Goal: Task Accomplishment & Management: Use online tool/utility

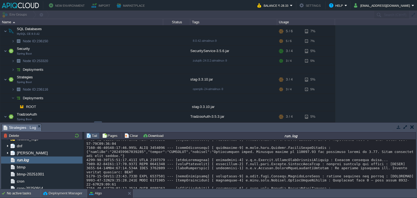
scroll to position [96, 0]
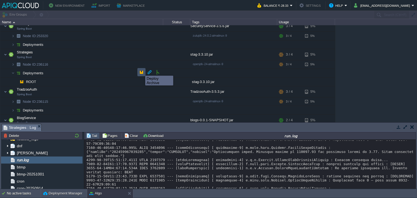
click at [141, 71] on button "button" at bounding box center [141, 72] width 5 height 5
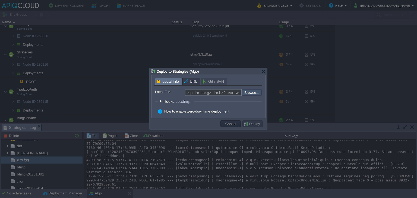
click at [248, 93] on input "file" at bounding box center [227, 92] width 69 height 7
type input "C:\fakepath\stag-3.3.10.jar"
type input "stag-3.3.10.jar"
click at [252, 122] on button "Deploy" at bounding box center [253, 123] width 18 height 5
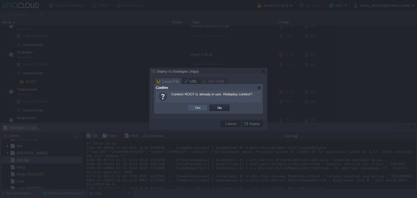
click at [195, 109] on button "Yes" at bounding box center [197, 107] width 9 height 5
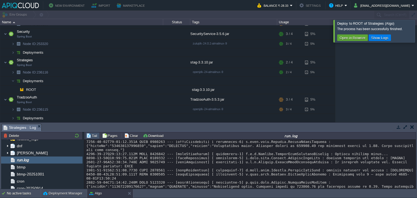
scroll to position [5812, 0]
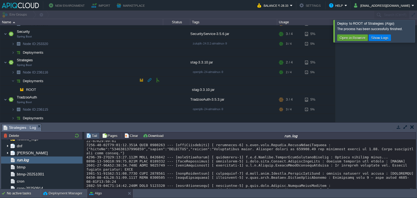
click at [141, 77] on td at bounding box center [141, 80] width 8 height 8
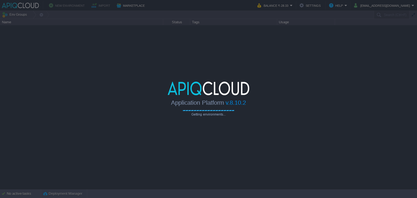
type input "Search (Ctrl+F)"
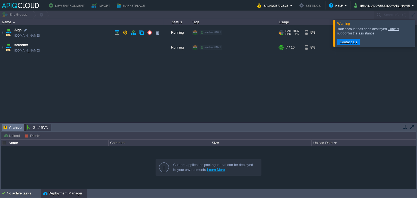
click at [85, 28] on td "Algo [DOMAIN_NAME]" at bounding box center [81, 32] width 163 height 15
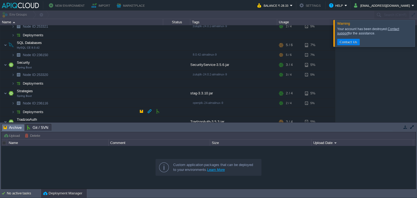
scroll to position [63, 0]
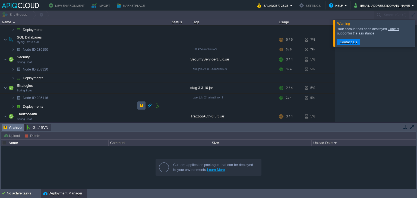
click at [140, 105] on button "button" at bounding box center [141, 105] width 5 height 5
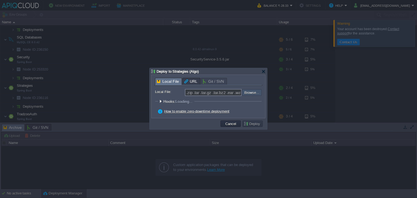
click at [252, 94] on input "file" at bounding box center [227, 92] width 69 height 7
type input "C:\fakepath\stag-3.3.10.jar"
type input "stag-3.3.10.jar"
click at [259, 125] on button "Deploy" at bounding box center [253, 123] width 18 height 5
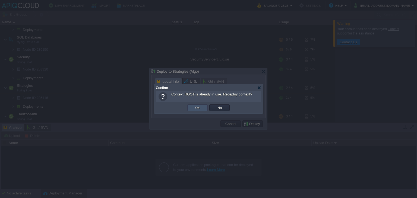
click at [196, 105] on button "Yes" at bounding box center [197, 107] width 9 height 5
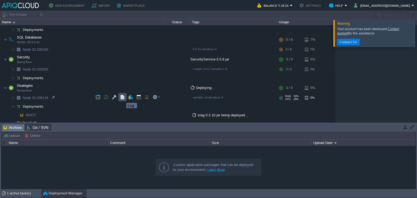
click at [122, 98] on button "button" at bounding box center [122, 97] width 5 height 5
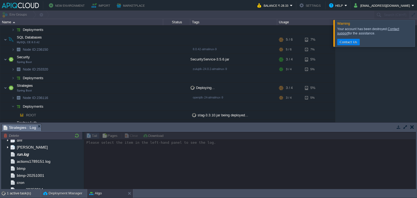
scroll to position [49, 0]
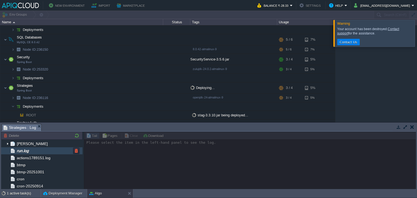
click at [49, 151] on div "run.log" at bounding box center [41, 150] width 81 height 7
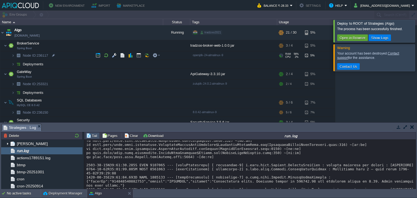
scroll to position [131, 0]
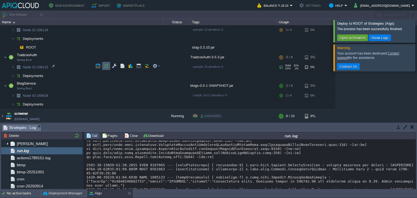
click at [106, 63] on td at bounding box center [106, 66] width 8 height 8
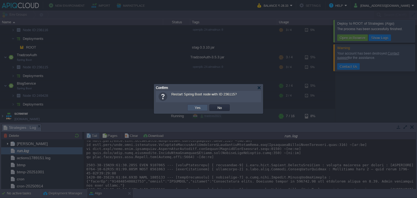
click at [198, 109] on button "Yes" at bounding box center [197, 107] width 9 height 5
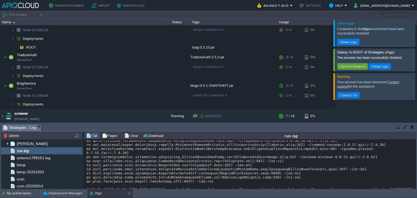
scroll to position [6082, 0]
